Goal: Information Seeking & Learning: Learn about a topic

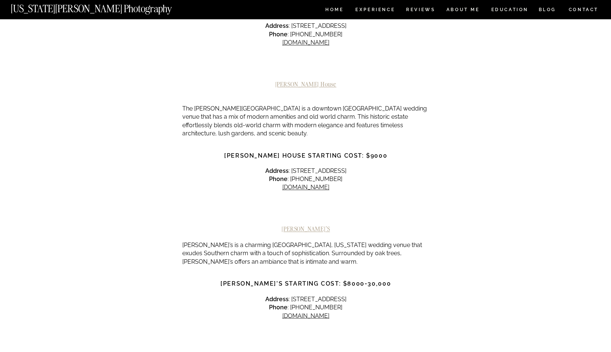
scroll to position [714, 0]
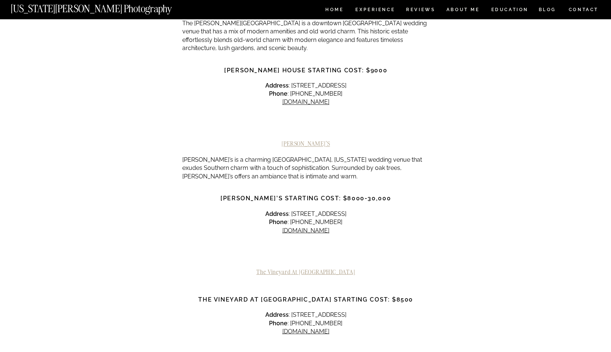
click at [304, 140] on h2 "[PERSON_NAME]’s" at bounding box center [305, 143] width 247 height 7
click at [302, 140] on h2 "[PERSON_NAME]’s" at bounding box center [305, 143] width 247 height 7
click at [299, 226] on link "[DOMAIN_NAME]" at bounding box center [305, 229] width 47 height 7
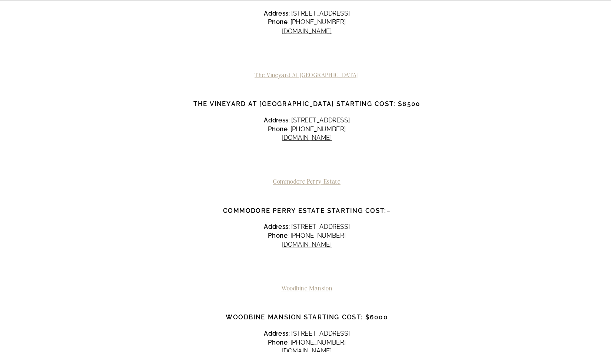
scroll to position [899, 0]
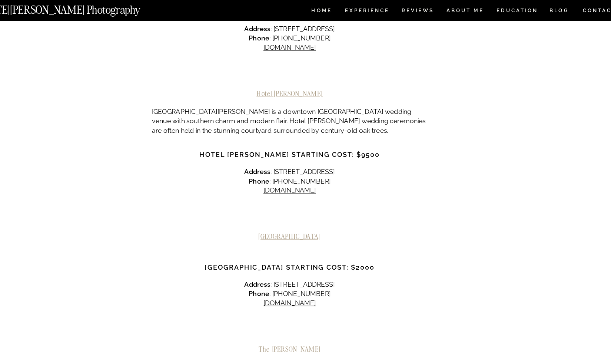
scroll to position [2404, 0]
click at [300, 268] on link "[DOMAIN_NAME]" at bounding box center [305, 271] width 47 height 7
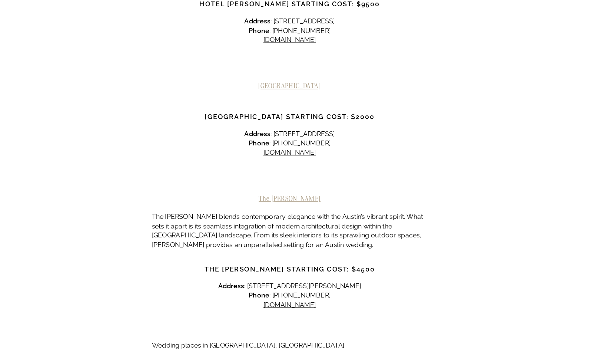
scroll to position [2503, 0]
click at [311, 305] on link "[DOMAIN_NAME]" at bounding box center [305, 308] width 47 height 7
